Goal: Task Accomplishment & Management: Use online tool/utility

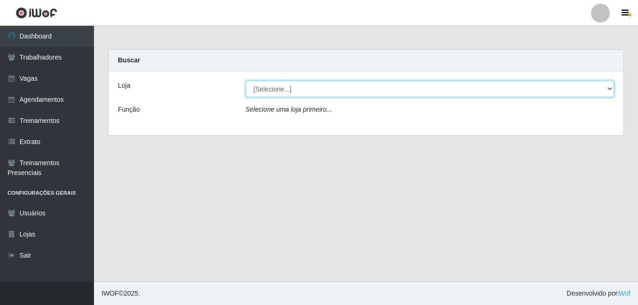
drag, startPoint x: 260, startPoint y: 88, endPoint x: 262, endPoint y: 97, distance: 8.7
click at [260, 88] on select "[Selecione...] BL Importadora" at bounding box center [430, 89] width 369 height 16
select select "259"
click at [246, 81] on select "[Selecione...] BL Importadora" at bounding box center [430, 89] width 369 height 16
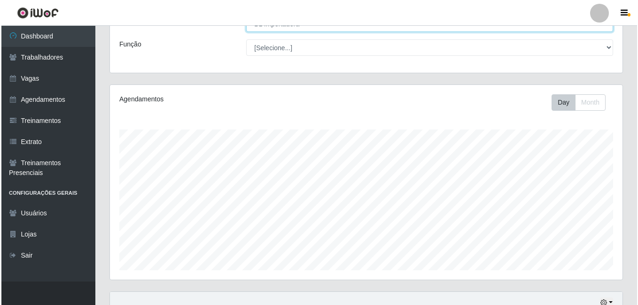
scroll to position [298, 0]
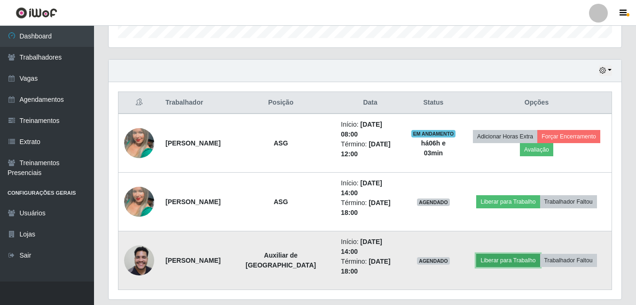
click at [486, 254] on button "Liberar para Trabalho" at bounding box center [507, 260] width 63 height 13
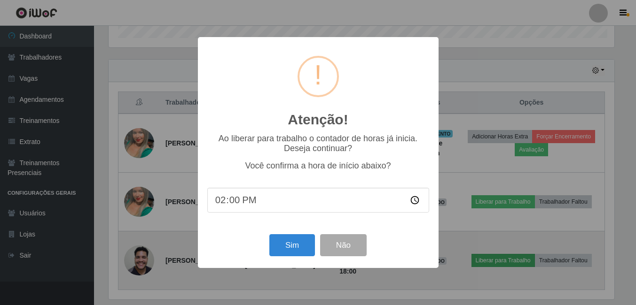
scroll to position [195, 508]
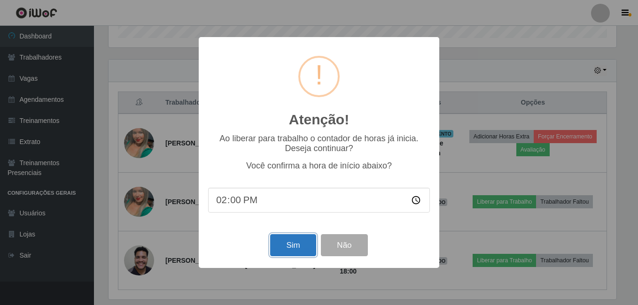
click at [295, 249] on button "Sim" at bounding box center [293, 245] width 46 height 22
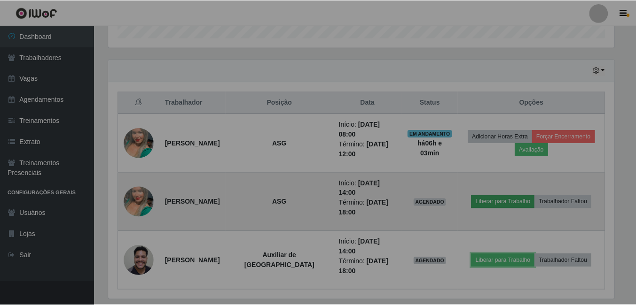
scroll to position [195, 513]
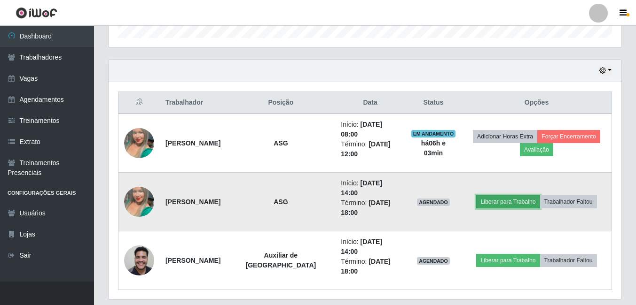
click at [492, 195] on button "Liberar para Trabalho" at bounding box center [507, 201] width 63 height 13
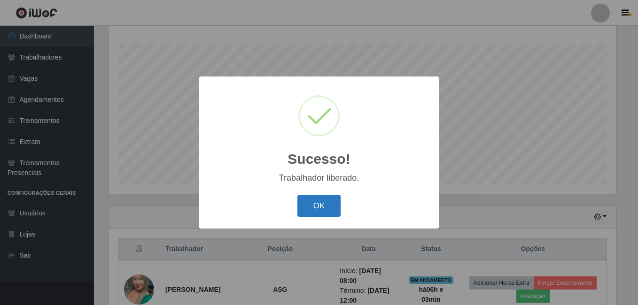
click at [304, 213] on button "OK" at bounding box center [319, 206] width 44 height 22
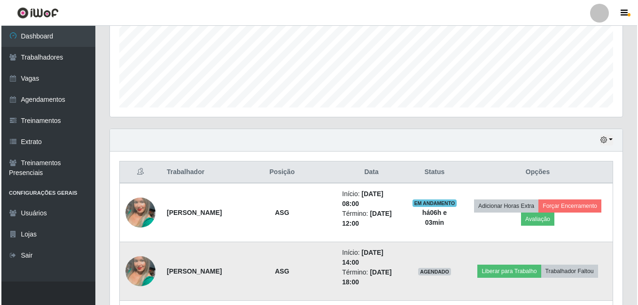
scroll to position [298, 0]
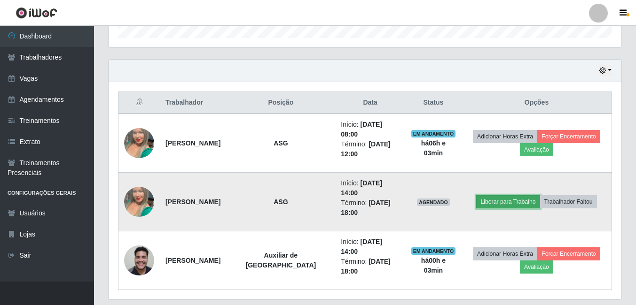
click at [479, 195] on button "Liberar para Trabalho" at bounding box center [507, 201] width 63 height 13
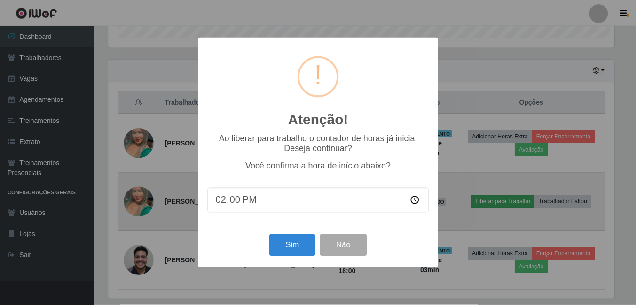
scroll to position [195, 508]
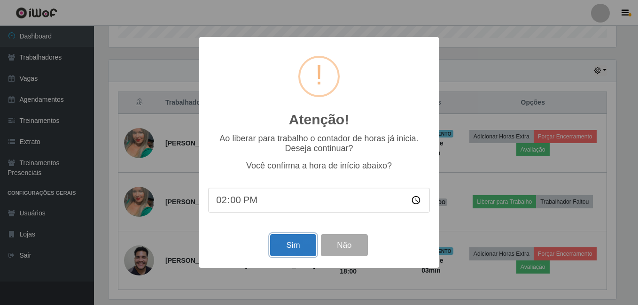
click at [296, 244] on button "Sim" at bounding box center [293, 245] width 46 height 22
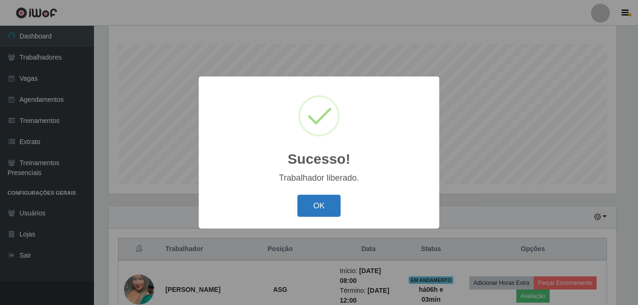
click at [316, 204] on button "OK" at bounding box center [319, 206] width 44 height 22
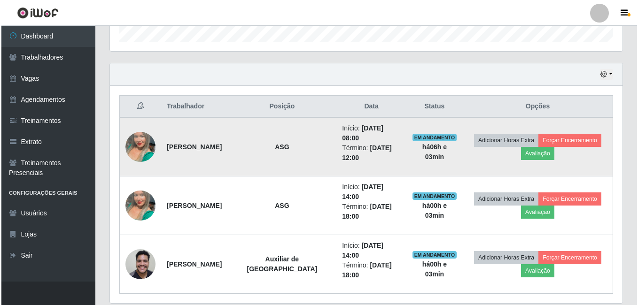
scroll to position [298, 0]
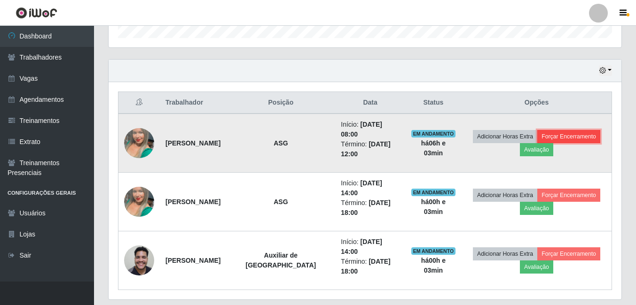
click at [548, 131] on button "Forçar Encerramento" at bounding box center [568, 136] width 63 height 13
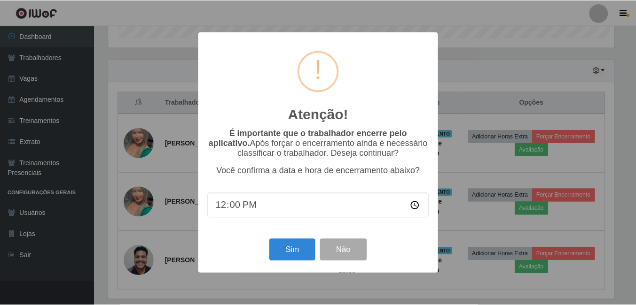
scroll to position [195, 508]
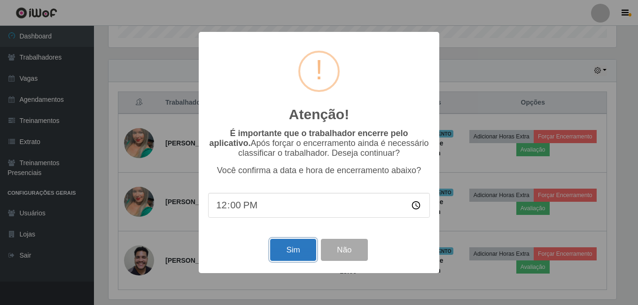
click at [296, 251] on button "Sim" at bounding box center [293, 250] width 46 height 22
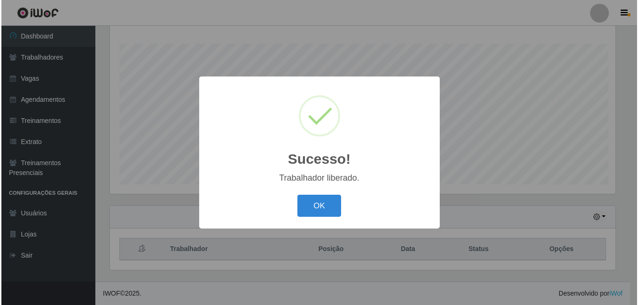
scroll to position [0, 0]
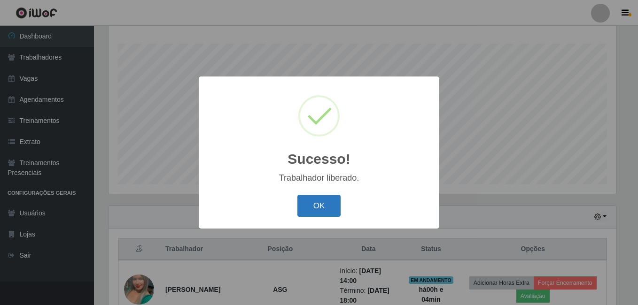
click at [315, 202] on button "OK" at bounding box center [319, 206] width 44 height 22
